Goal: Task Accomplishment & Management: Use online tool/utility

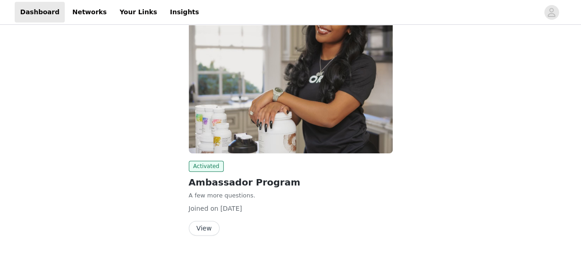
scroll to position [109, 0]
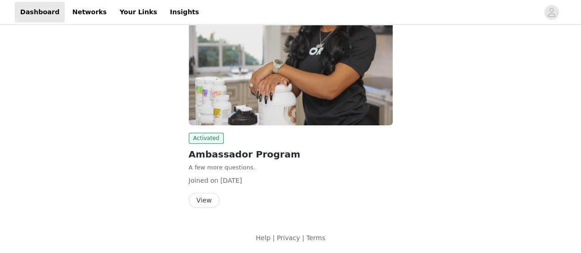
click at [207, 198] on button "View" at bounding box center [204, 200] width 31 height 15
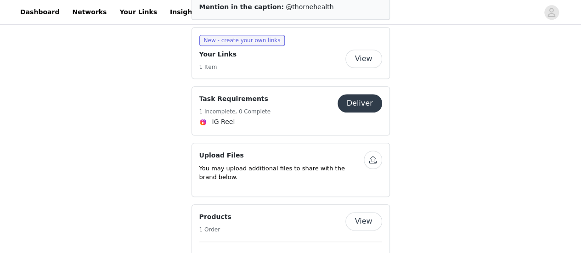
scroll to position [367, 0]
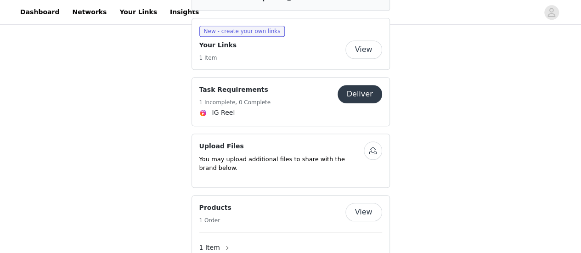
click at [354, 88] on button "Deliver" at bounding box center [359, 94] width 45 height 18
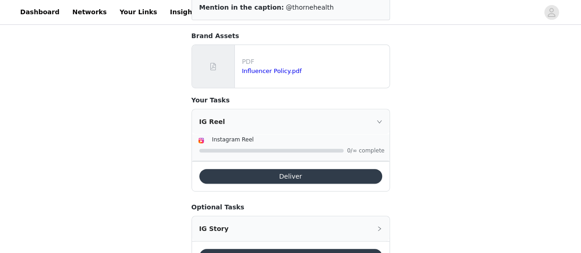
scroll to position [166, 0]
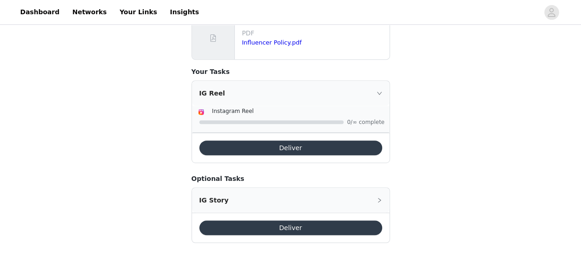
click at [301, 140] on button "Deliver" at bounding box center [290, 147] width 183 height 15
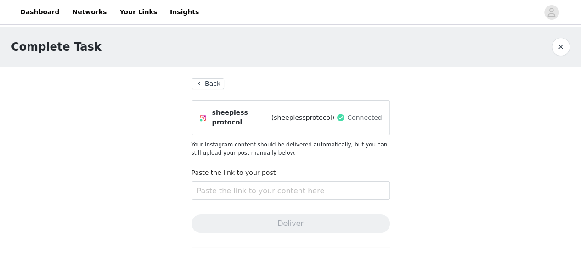
scroll to position [95, 0]
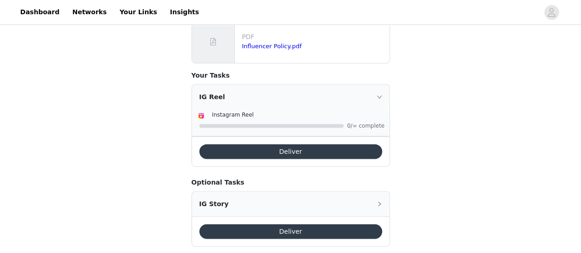
scroll to position [166, 0]
